Goal: Communication & Community: Answer question/provide support

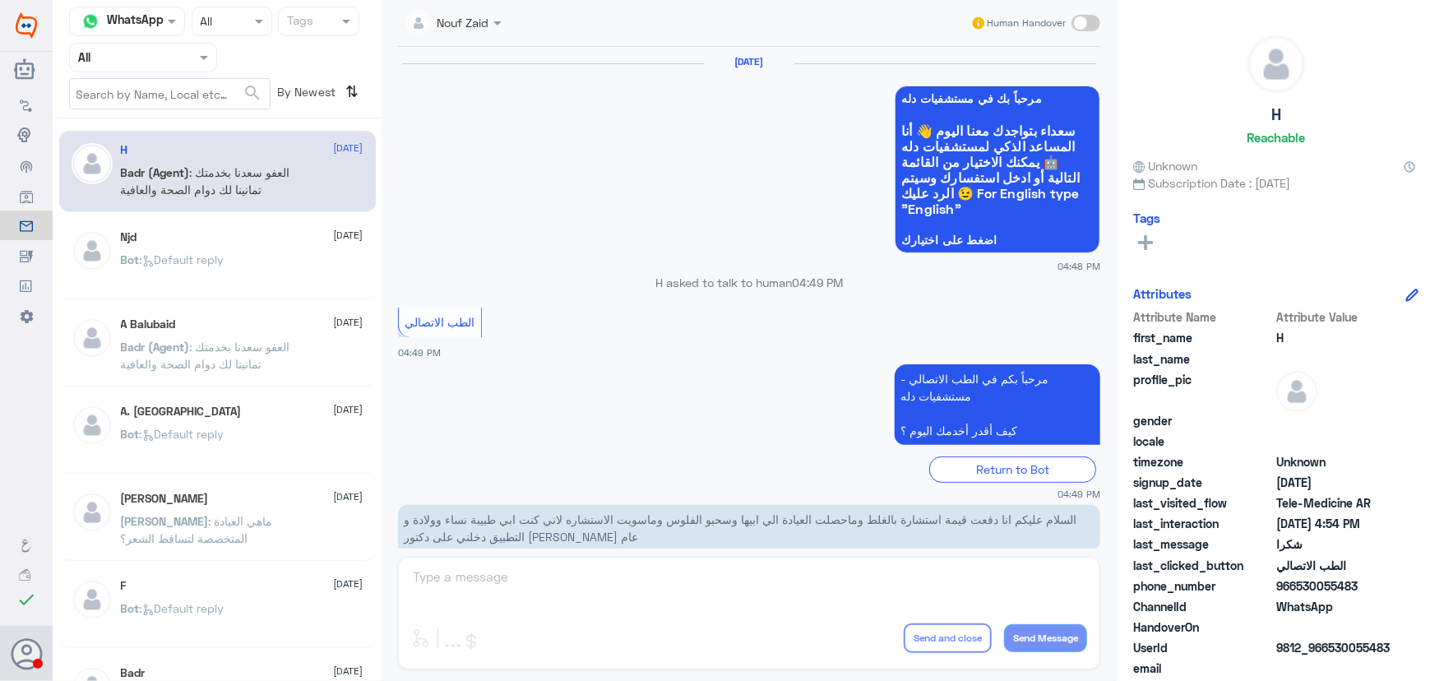
scroll to position [783, 0]
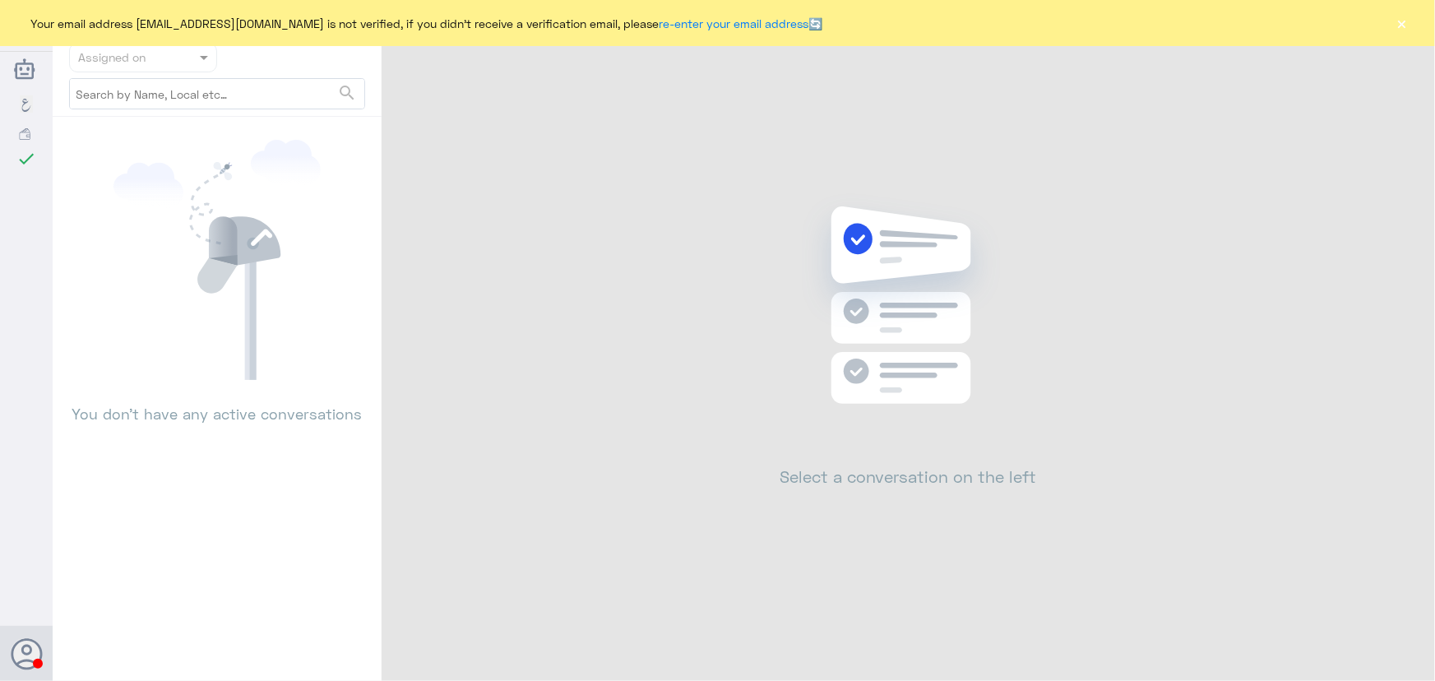
drag, startPoint x: 1408, startPoint y: 27, endPoint x: 1397, endPoint y: 21, distance: 12.1
click at [1401, 23] on button "×" at bounding box center [1402, 23] width 16 height 16
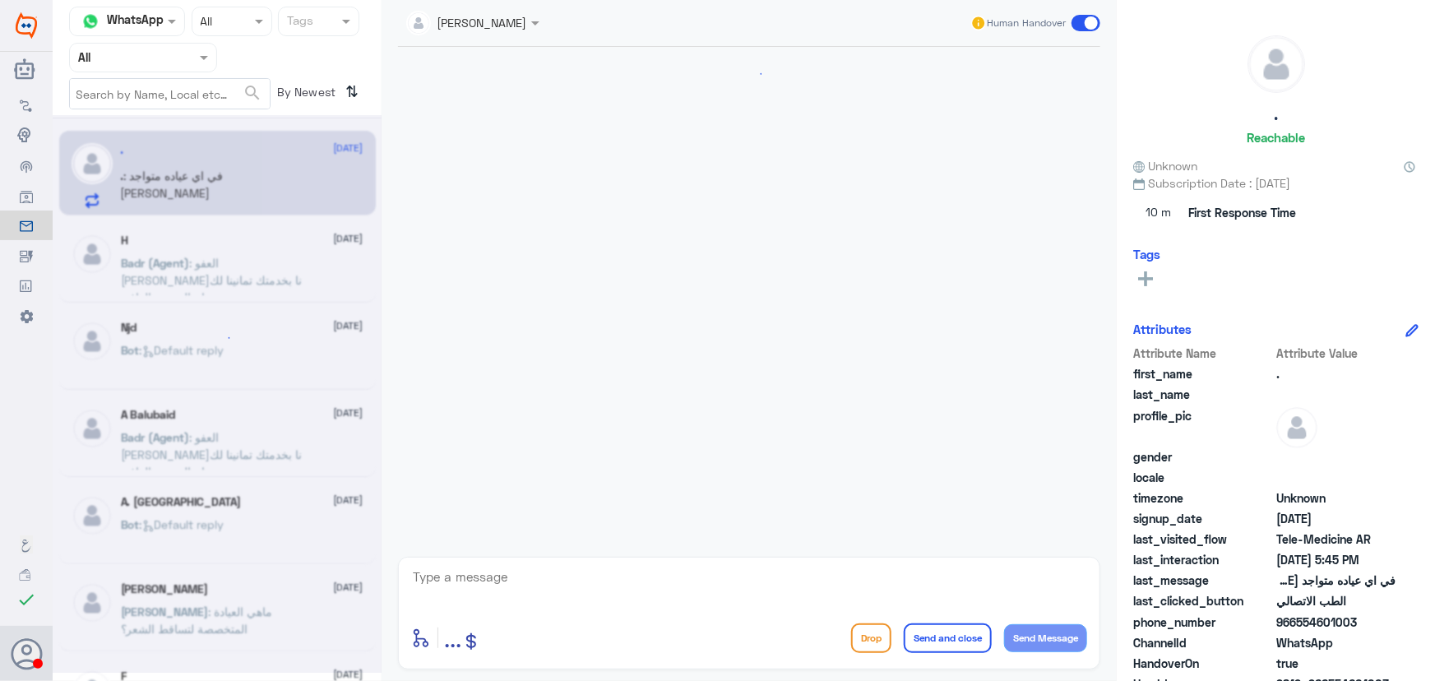
scroll to position [1307, 0]
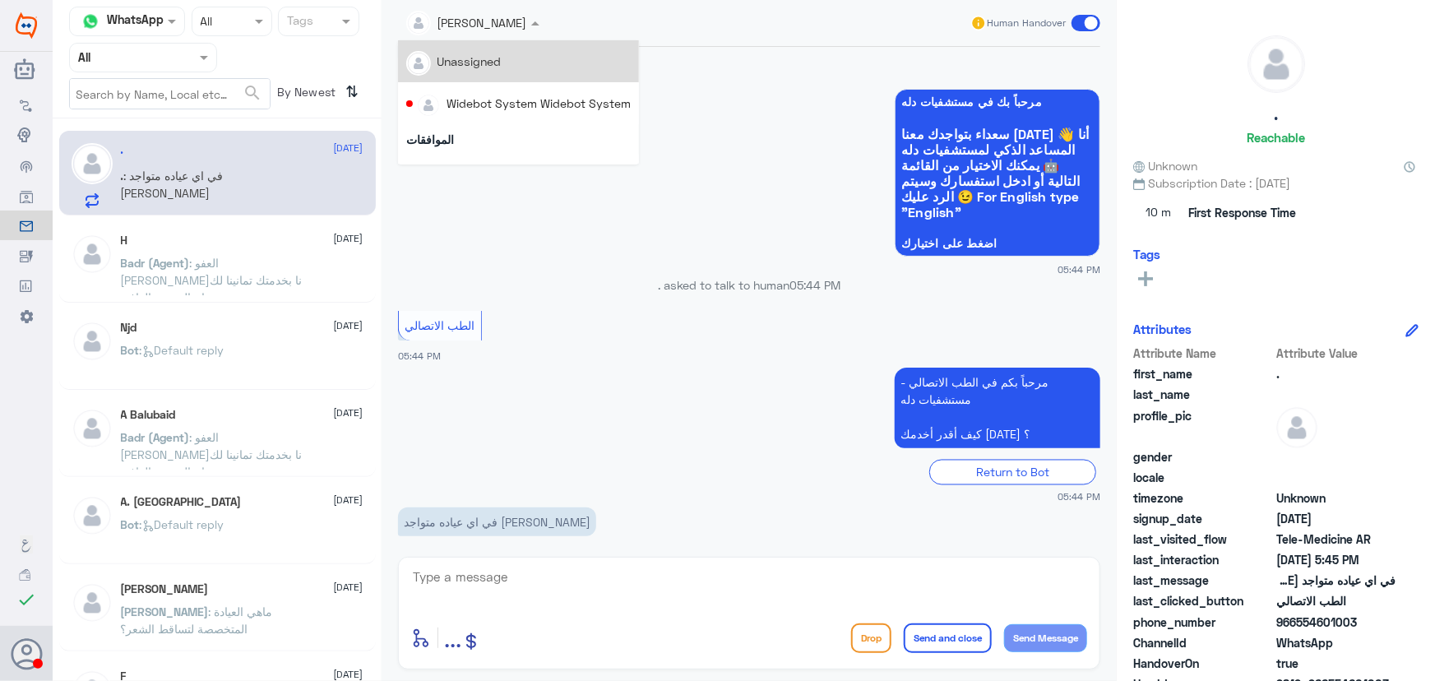
click at [502, 30] on div at bounding box center [473, 21] width 150 height 19
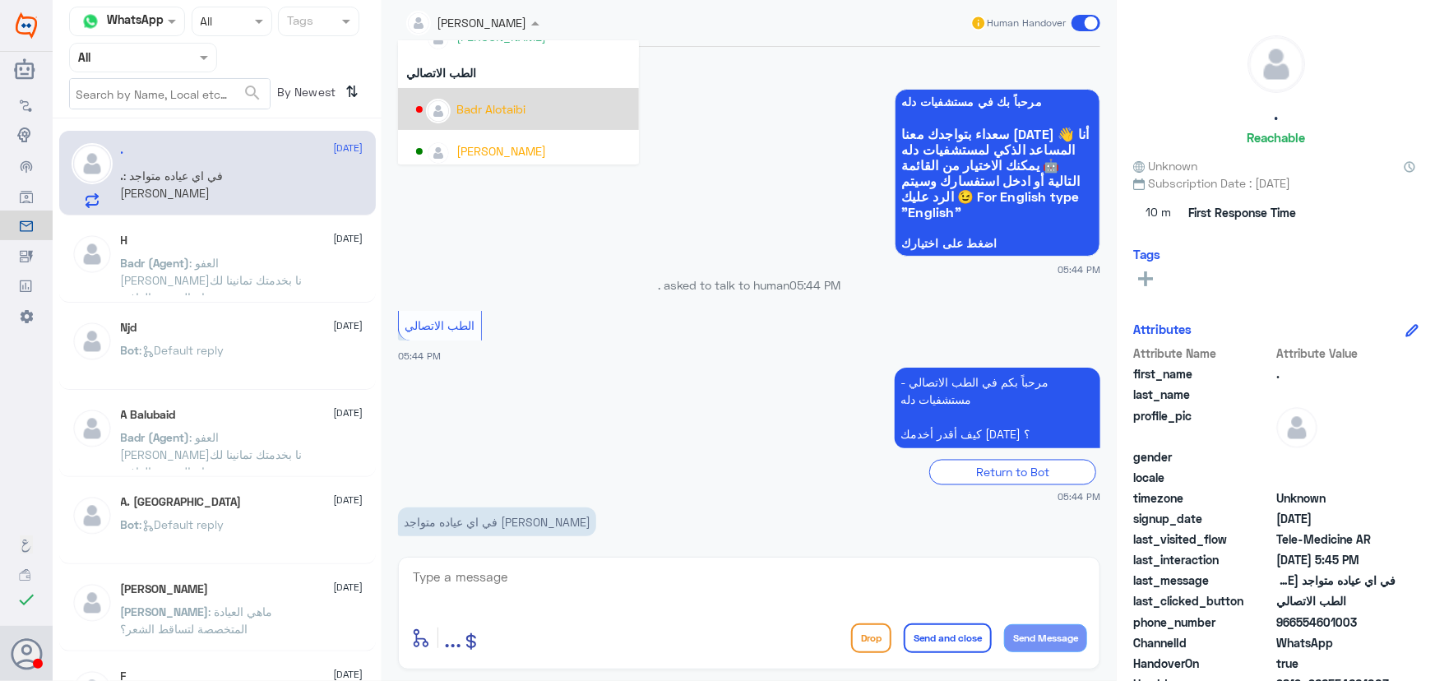
scroll to position [848, 0]
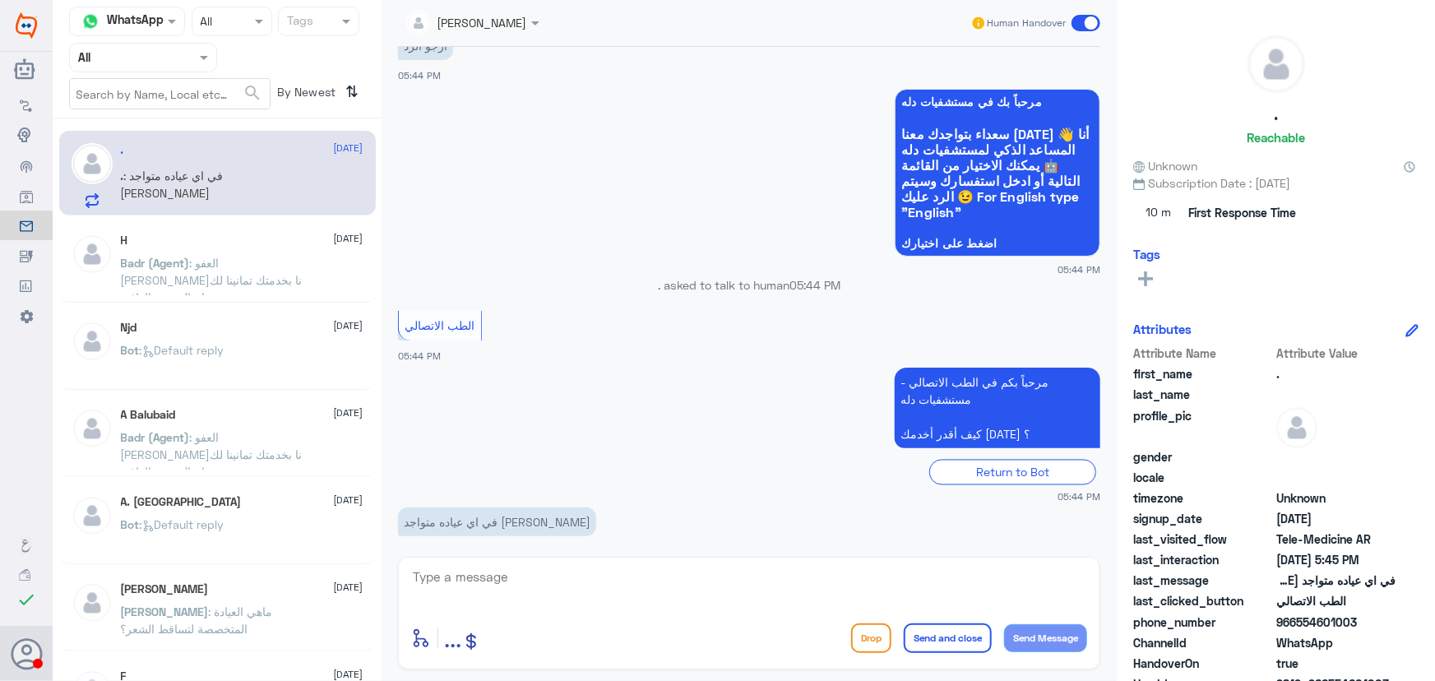
click at [587, 431] on div "مرحباً بكم في الطب الاتصالي - مستشفيات دله كيف أقدر أخدمك اليوم ؟ Return to Bot…" at bounding box center [749, 433] width 702 height 140
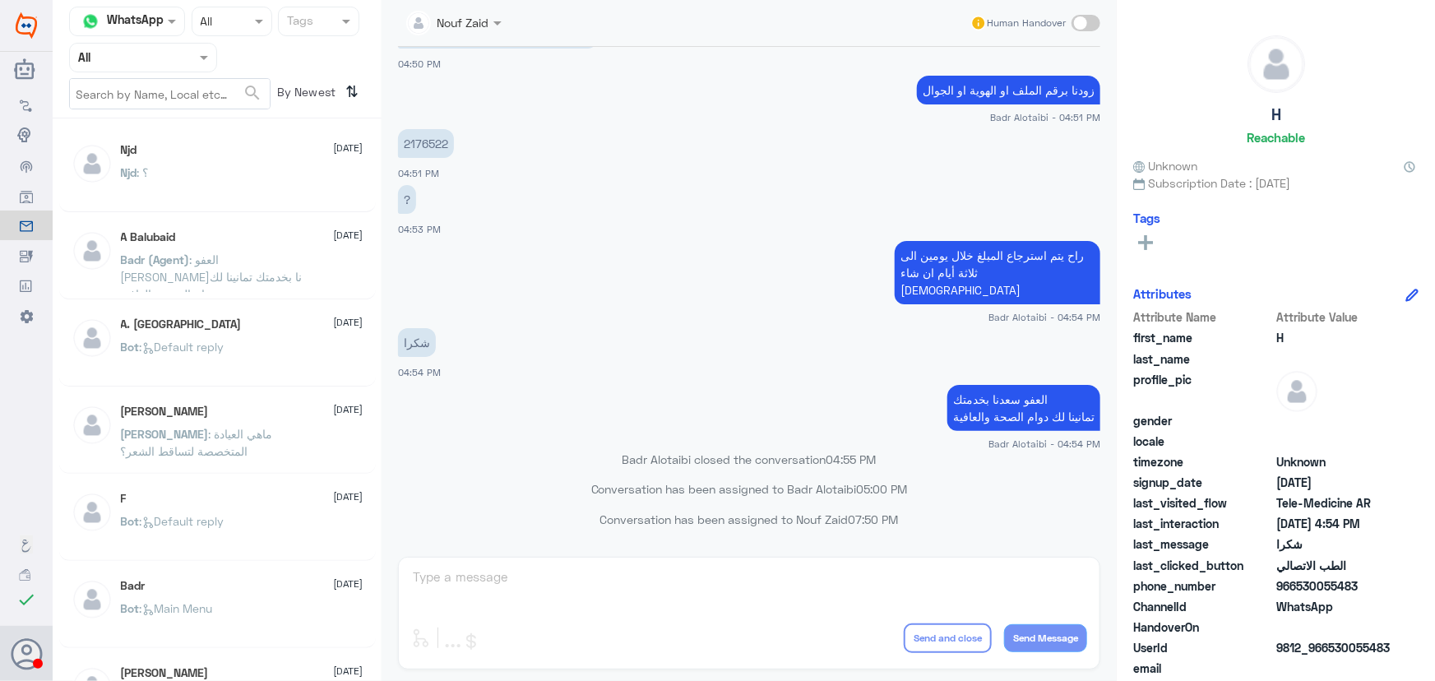
scroll to position [783, 0]
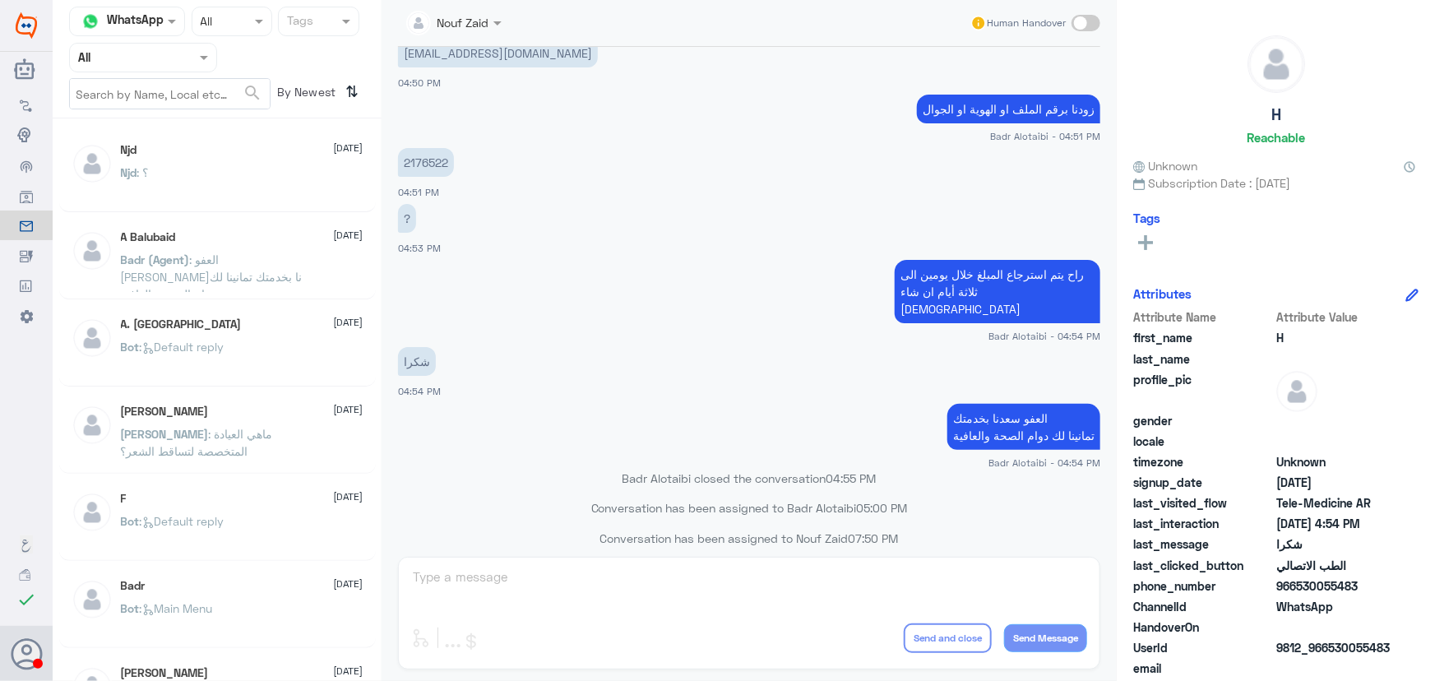
click at [477, 171] on app-msgs-text "2176522" at bounding box center [749, 163] width 702 height 30
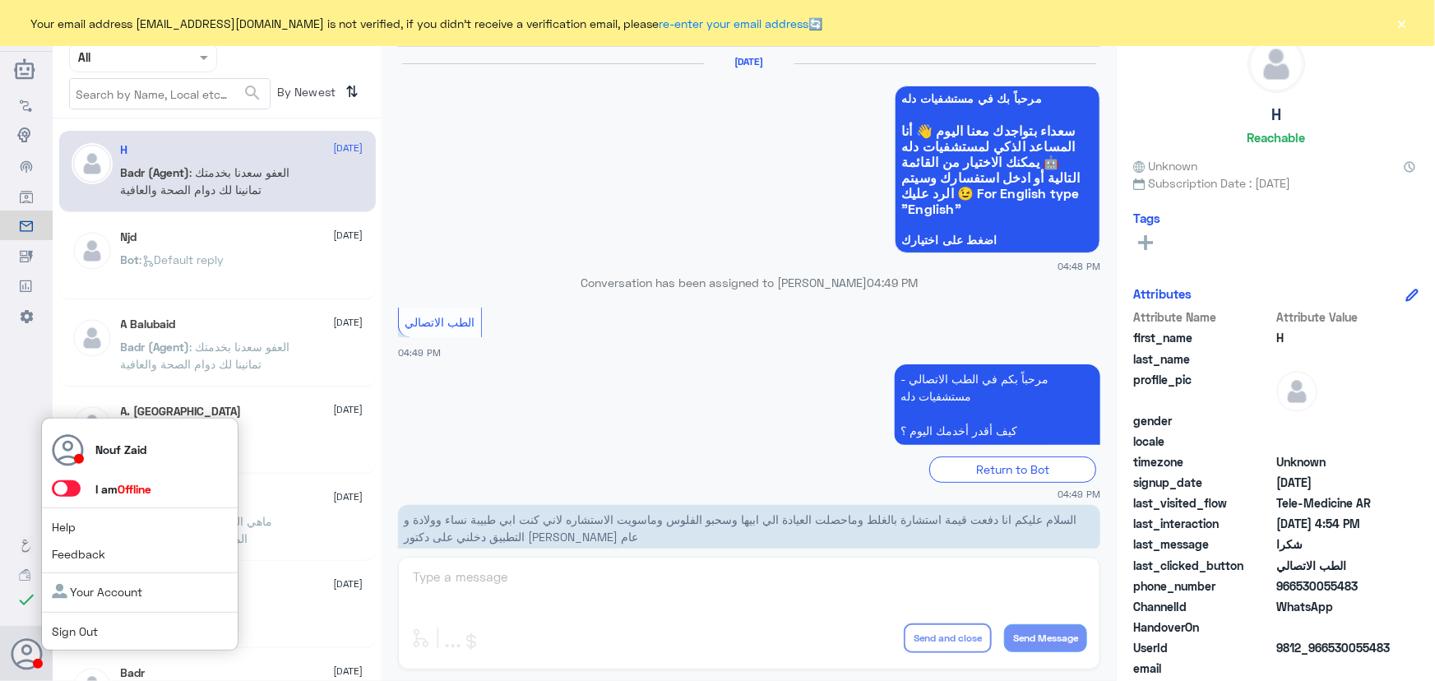
scroll to position [783, 0]
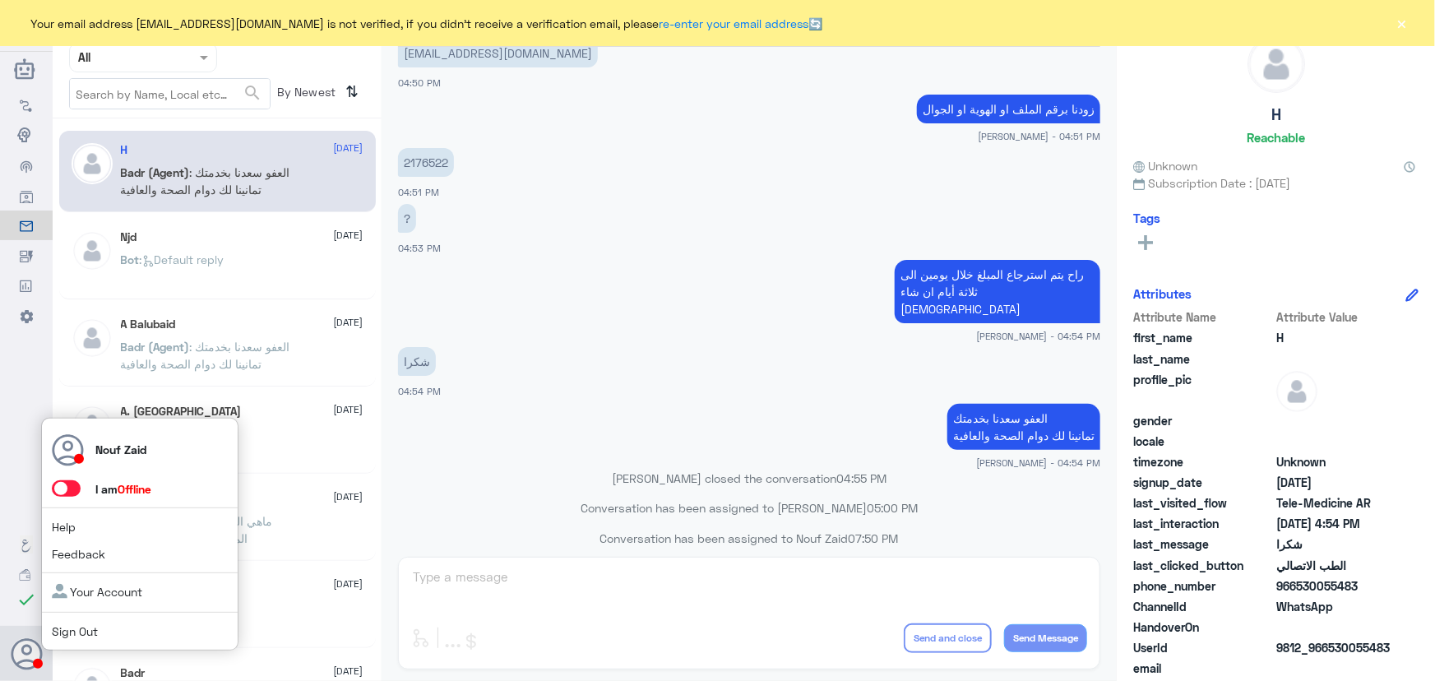
click at [58, 485] on span at bounding box center [66, 488] width 29 height 16
click at [0, 0] on input "checkbox" at bounding box center [0, 0] width 0 height 0
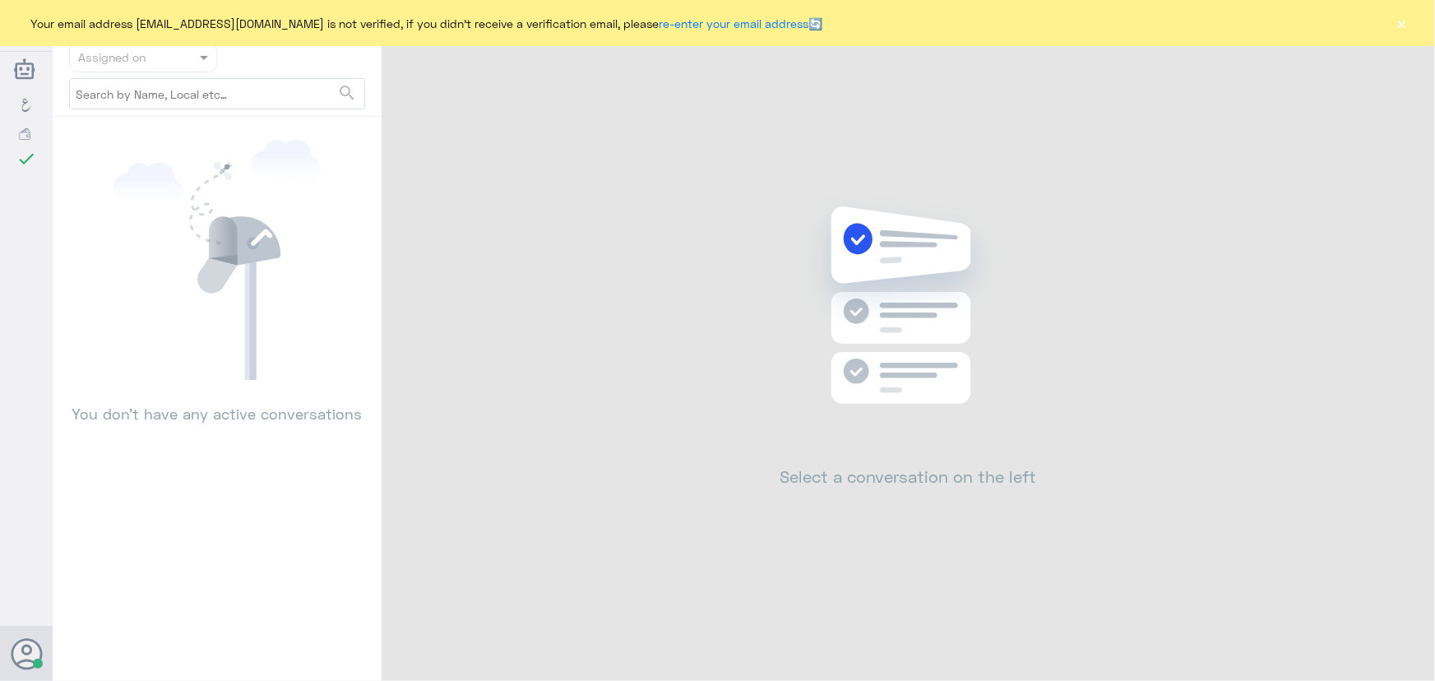
click at [1396, 18] on button "×" at bounding box center [1402, 23] width 16 height 16
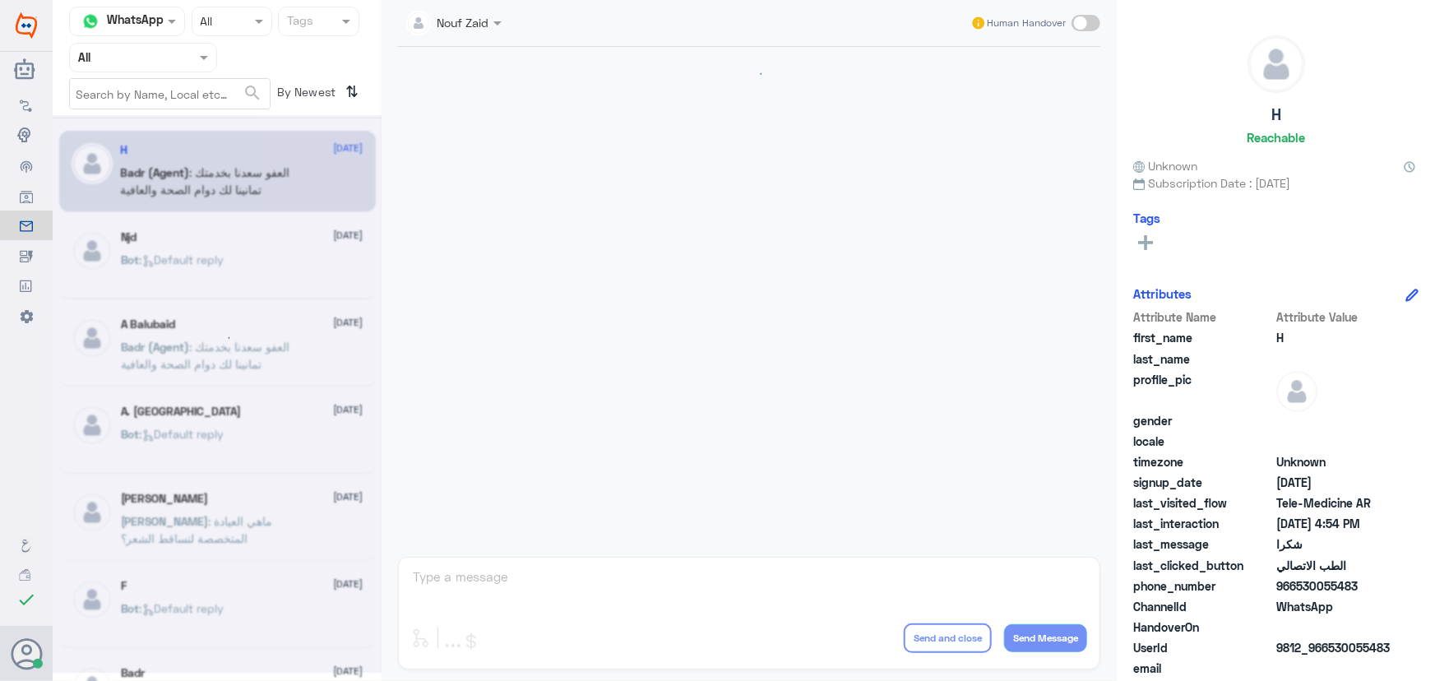
scroll to position [783, 0]
